Goal: Task Accomplishment & Management: Complete application form

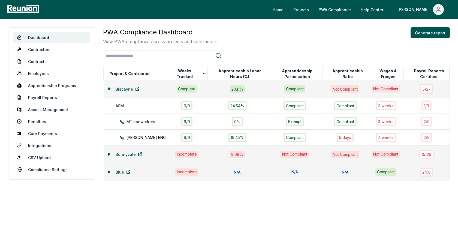
click at [294, 32] on div "PWA Compliance Dashboard View PWA compliance across projects and contractors. G…" at bounding box center [276, 35] width 346 height 17
click at [41, 74] on link "Employees" at bounding box center [51, 73] width 77 height 11
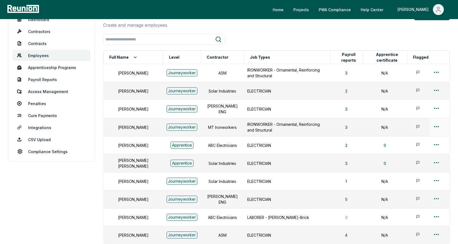
scroll to position [35, 0]
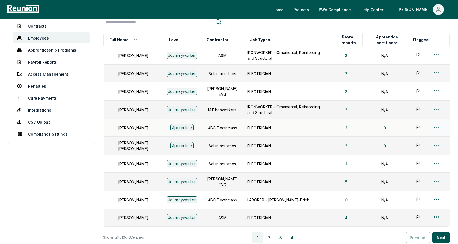
click at [435, 124] on html "Please visit us on your desktop We're working on making our marketplace mobile-…" at bounding box center [229, 130] width 458 height 330
click at [409, 146] on div "Edit" at bounding box center [427, 145] width 52 height 9
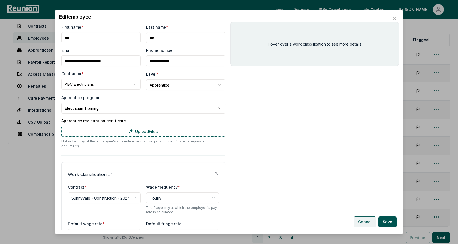
click at [364, 224] on button "Cancel" at bounding box center [364, 221] width 23 height 11
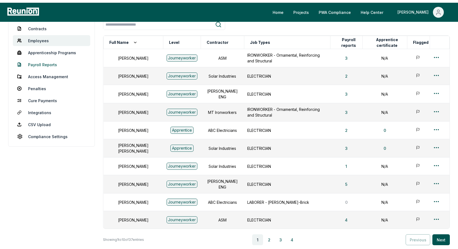
scroll to position [0, 0]
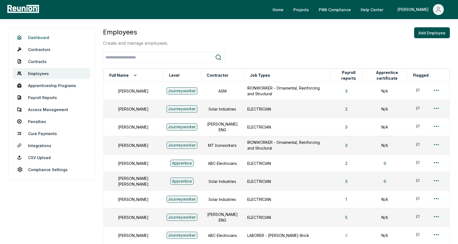
click at [45, 36] on link "Dashboard" at bounding box center [51, 37] width 77 height 11
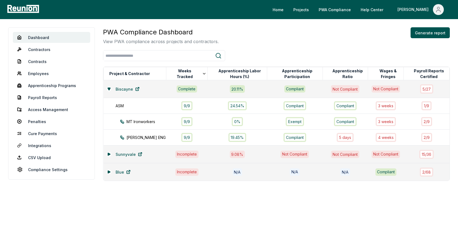
click at [233, 44] on div "PWA Compliance Dashboard View PWA compliance across projects and contractors. G…" at bounding box center [276, 35] width 346 height 17
click at [106, 87] on td "Biscayne" at bounding box center [135, 89] width 63 height 18
click at [108, 89] on icon at bounding box center [109, 88] width 2 height 2
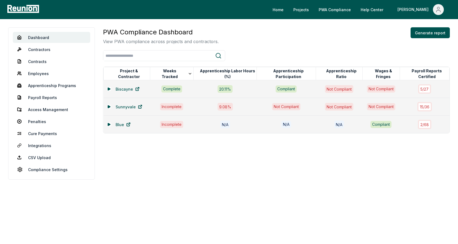
click at [237, 45] on div "PWA Compliance Dashboard View PWA compliance across projects and contractors. G…" at bounding box center [276, 80] width 346 height 106
click at [109, 89] on icon at bounding box center [109, 88] width 2 height 2
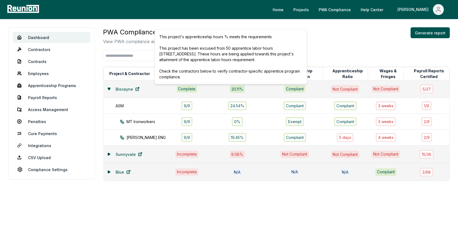
click at [314, 61] on div "PWA Compliance Dashboard View PWA compliance across projects and contractors. G…" at bounding box center [276, 103] width 346 height 153
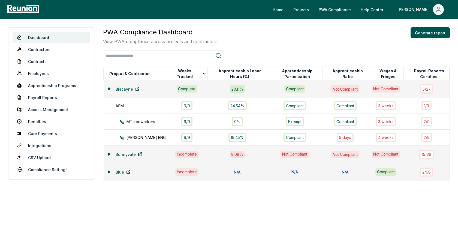
click at [108, 154] on icon at bounding box center [109, 154] width 2 height 2
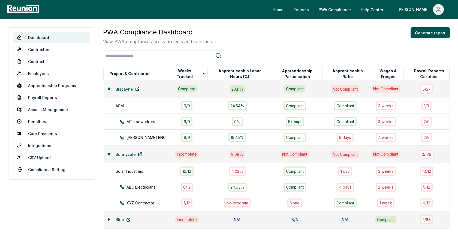
click at [264, 54] on div at bounding box center [276, 55] width 346 height 11
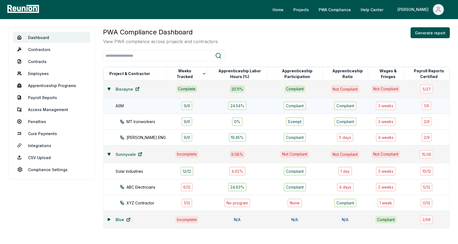
click at [147, 106] on div "ASM" at bounding box center [143, 106] width 56 height 6
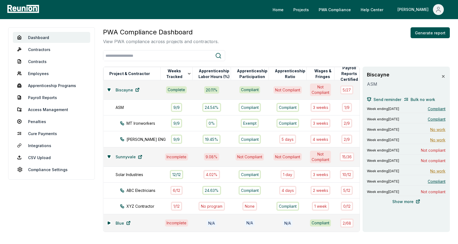
click at [443, 79] on button at bounding box center [443, 76] width 4 height 11
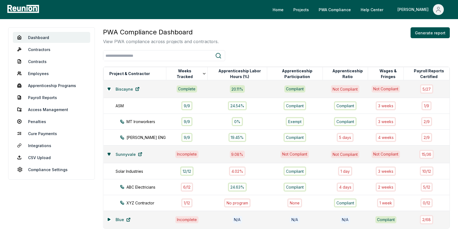
click at [110, 152] on icon at bounding box center [108, 153] width 3 height 3
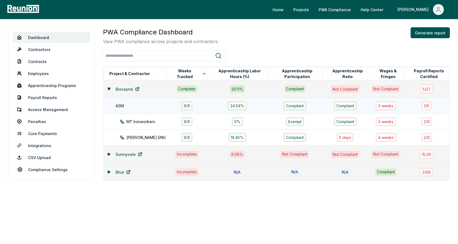
click at [142, 106] on div "ASM" at bounding box center [143, 106] width 56 height 6
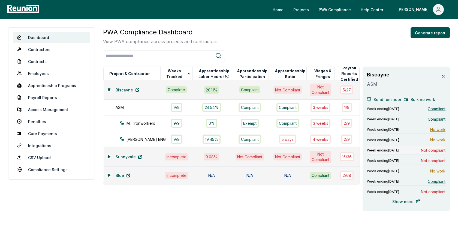
click at [399, 149] on span "Week ending [DATE]" at bounding box center [383, 150] width 32 height 4
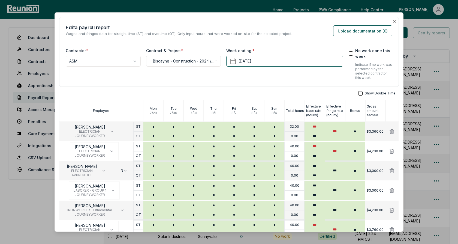
click at [270, 23] on div "**********" at bounding box center [228, 52] width 339 height 70
click at [222, 80] on div "**********" at bounding box center [228, 52] width 339 height 70
click at [137, 82] on div "**********" at bounding box center [228, 52] width 339 height 70
click at [218, 89] on div "**********" at bounding box center [228, 142] width 339 height 250
click at [394, 21] on icon "button" at bounding box center [394, 21] width 2 height 2
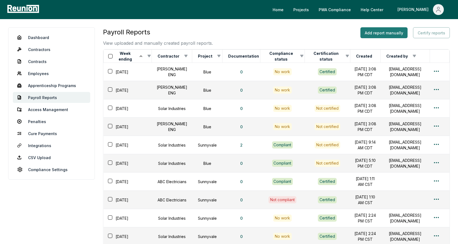
click at [376, 32] on button "Add report manually" at bounding box center [383, 32] width 47 height 11
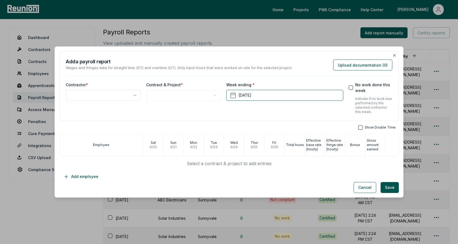
click at [118, 98] on body "Please visit us on your desktop We're working on making our marketplace mobile-…" at bounding box center [229, 156] width 458 height 313
select select "**********"
click at [84, 103] on div "**********" at bounding box center [103, 98] width 75 height 32
click at [170, 98] on body "Please visit us on your desktop We're working on making our marketplace mobile-…" at bounding box center [229, 156] width 458 height 313
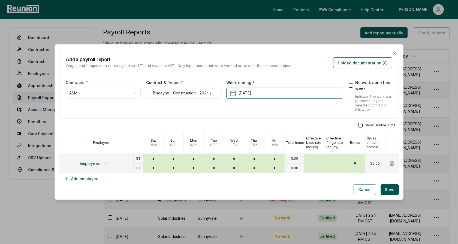
click at [160, 109] on div "**********" at bounding box center [183, 96] width 75 height 32
click at [103, 162] on button "Employees" at bounding box center [94, 163] width 38 height 9
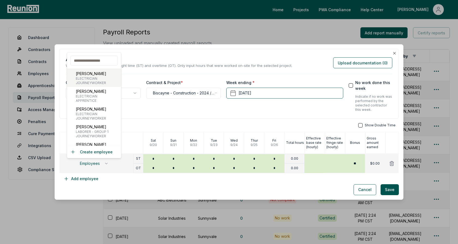
click at [95, 81] on span "JOURNEYWORKER" at bounding box center [91, 83] width 31 height 4
type input "***"
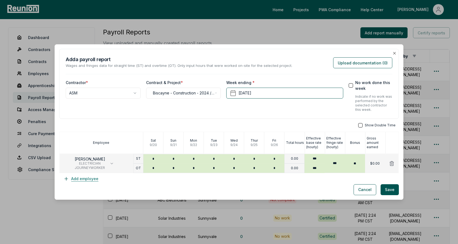
click at [86, 178] on button "Add employee" at bounding box center [81, 178] width 44 height 11
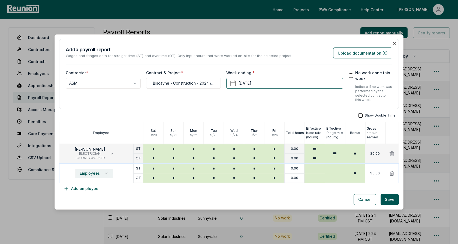
click at [89, 171] on span "Employees" at bounding box center [90, 173] width 20 height 4
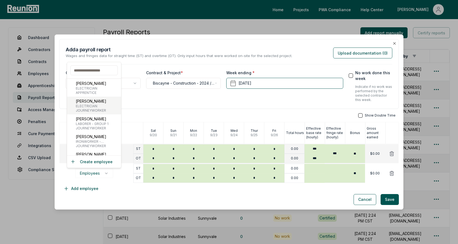
click at [93, 108] on span "JOURNEYWORKER" at bounding box center [91, 110] width 31 height 4
type input "***"
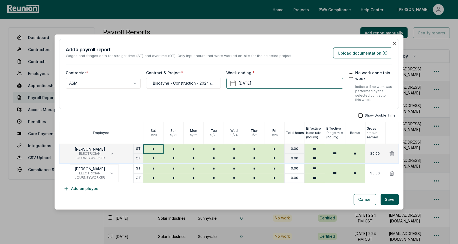
click at [153, 147] on input "*" at bounding box center [153, 148] width 20 height 9
type input "*"
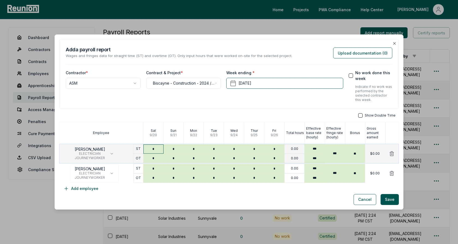
type input "*"
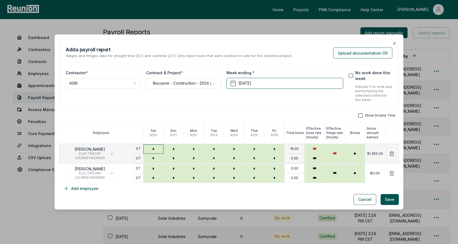
type input "*"
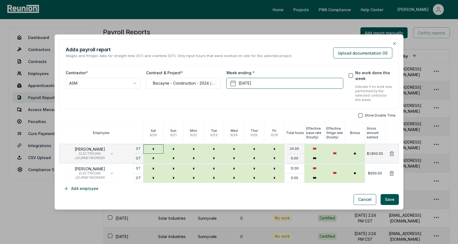
type input "*"
click at [209, 98] on div "**********" at bounding box center [183, 86] width 75 height 32
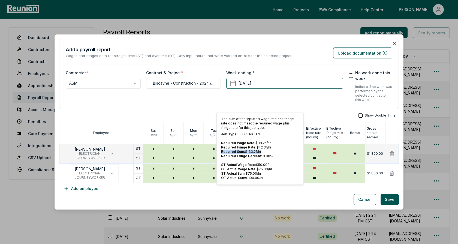
drag, startPoint x: 263, startPoint y: 151, endPoint x: 221, endPoint y: 150, distance: 41.4
click at [221, 150] on p "Required Sum: $ 133.21 /hr" at bounding box center [260, 151] width 78 height 4
click at [255, 151] on p "Required Sum: $ 133.21 /hr" at bounding box center [260, 151] width 78 height 4
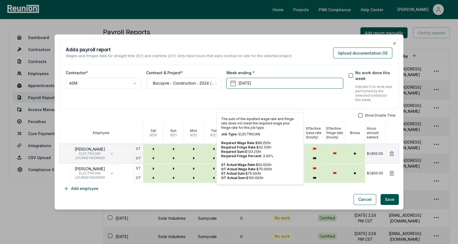
click at [247, 133] on p "Job Type: ELECTRICIAN" at bounding box center [260, 134] width 78 height 4
drag, startPoint x: 262, startPoint y: 173, endPoint x: 220, endPoint y: 172, distance: 41.7
click at [220, 172] on div "The sum of the inputted wage rate and fringe rate does not meet the required wa…" at bounding box center [259, 148] width 87 height 72
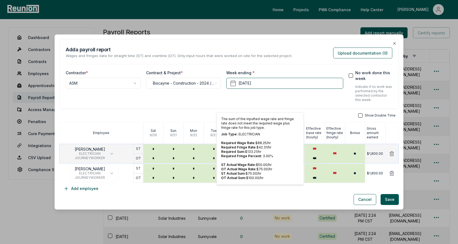
click at [256, 153] on p "Required Sum: $ 133.21 /hr" at bounding box center [260, 151] width 78 height 4
click at [261, 153] on p "Required Sum: $ 133.21 /hr" at bounding box center [260, 151] width 78 height 4
click at [299, 107] on div "**********" at bounding box center [228, 74] width 339 height 70
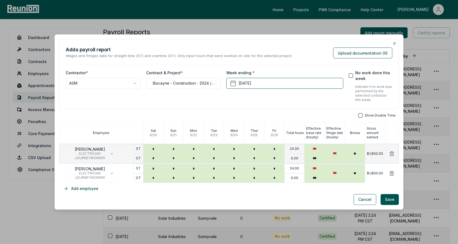
click at [118, 118] on div "Show Double Time Employee Sat 9 / 20 Sun 9 / 21 Mon 9 / 22 Tue 9 / 23 Wed 9 / 2…" at bounding box center [228, 153] width 339 height 81
click at [359, 197] on button "Cancel" at bounding box center [364, 199] width 23 height 11
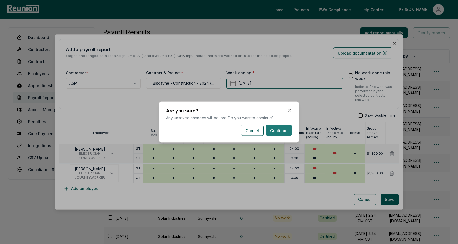
click at [275, 129] on button "Continue" at bounding box center [279, 130] width 26 height 11
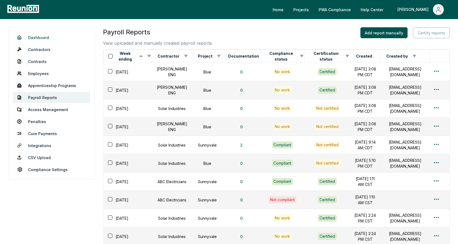
click at [42, 35] on link "Dashboard" at bounding box center [51, 37] width 77 height 11
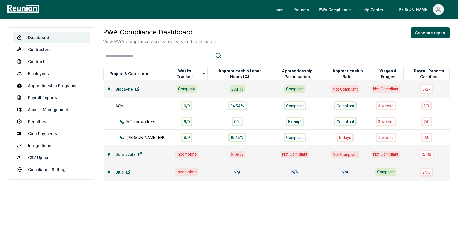
click at [244, 38] on div "PWA Compliance Dashboard View PWA compliance across projects and contractors. G…" at bounding box center [276, 35] width 346 height 17
click at [416, 35] on button "Generate report" at bounding box center [429, 32] width 39 height 11
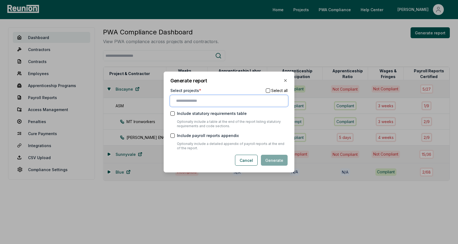
click at [202, 99] on input "text" at bounding box center [230, 101] width 108 height 6
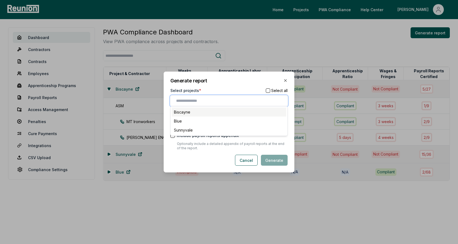
click at [193, 112] on div "Biscayne" at bounding box center [229, 111] width 114 height 9
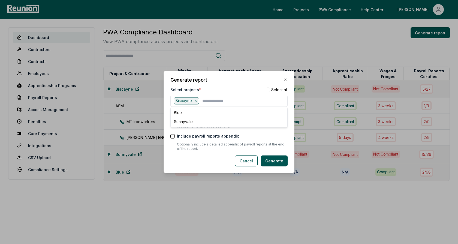
click at [213, 86] on div "Generate report Select projects * Select all Biscayne Blue Sunnyvale Include st…" at bounding box center [228, 122] width 131 height 102
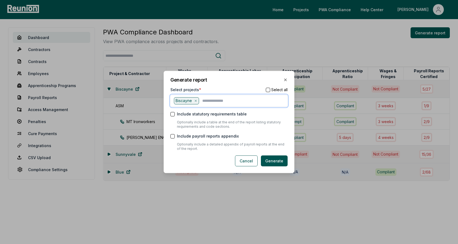
click at [215, 101] on input "text" at bounding box center [243, 100] width 82 height 7
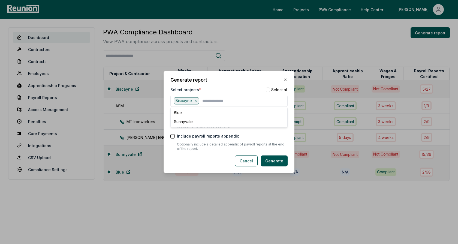
click at [217, 84] on div "Generate report Select projects * Select all Biscayne Blue Sunnyvale Include st…" at bounding box center [228, 122] width 131 height 102
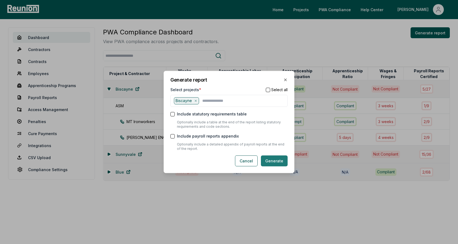
click at [271, 158] on button "Generate" at bounding box center [274, 160] width 27 height 11
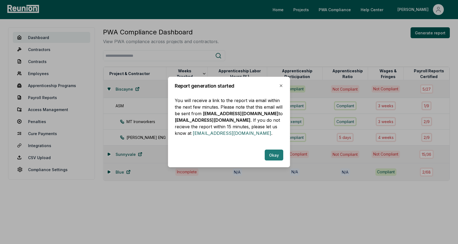
click at [272, 153] on button "Okay" at bounding box center [273, 154] width 19 height 11
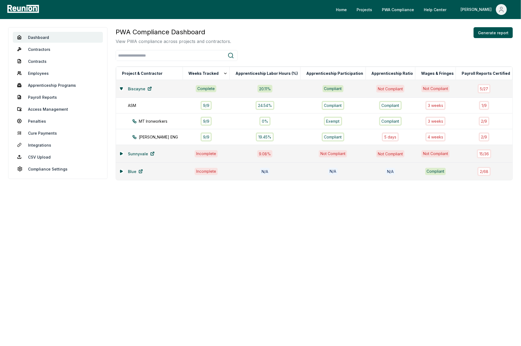
click at [269, 87] on div "20.11 %" at bounding box center [265, 88] width 64 height 7
